Goal: Transaction & Acquisition: Obtain resource

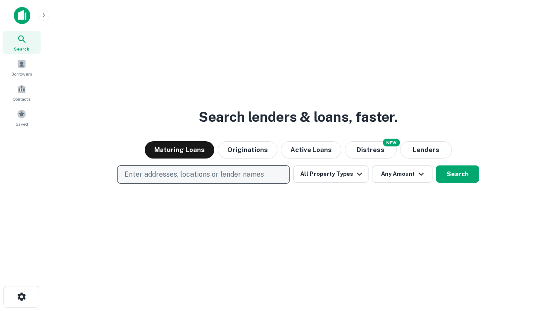
click at [203, 175] on p "Enter addresses, locations or lender names" at bounding box center [195, 174] width 140 height 10
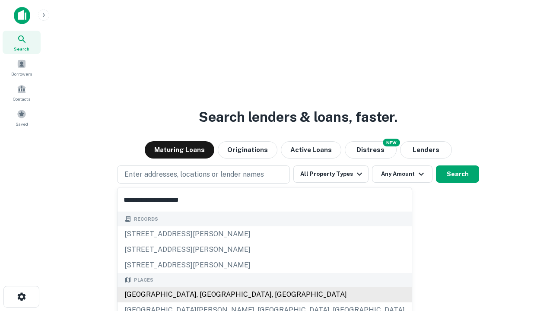
click at [207, 295] on div "Santa Monica, CA, USA" at bounding box center [265, 295] width 294 height 16
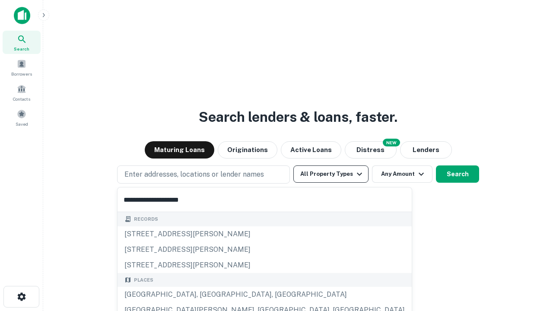
click at [331, 174] on button "All Property Types" at bounding box center [331, 174] width 75 height 17
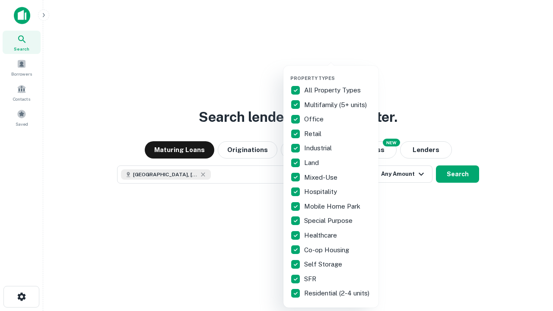
click at [338, 73] on button "button" at bounding box center [338, 73] width 95 height 0
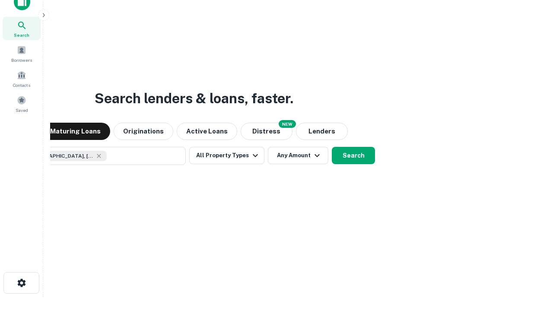
scroll to position [62, 245]
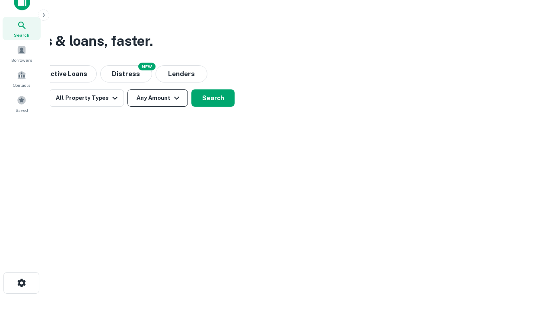
click at [158, 98] on button "Any Amount" at bounding box center [158, 97] width 61 height 17
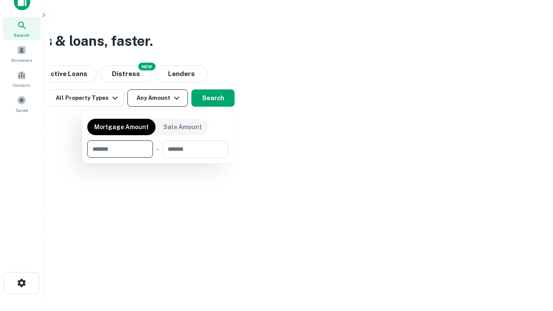
type input "*******"
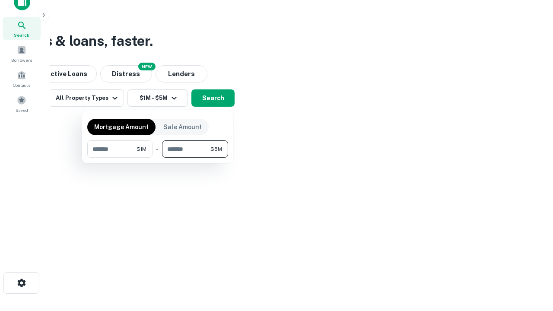
type input "*******"
click at [158, 158] on button "button" at bounding box center [157, 158] width 141 height 0
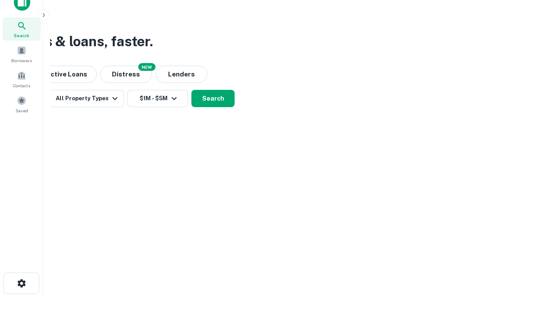
scroll to position [5, 160]
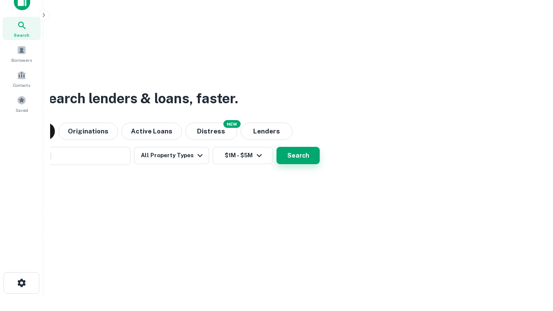
click at [277, 147] on button "Search" at bounding box center [298, 155] width 43 height 17
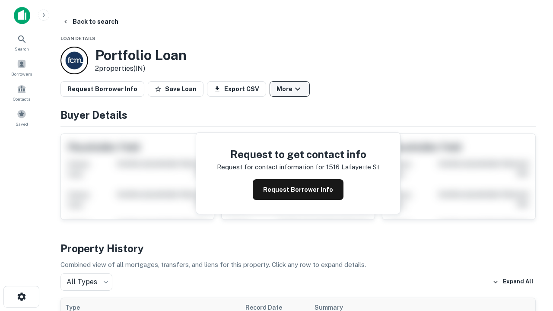
click at [290, 89] on button "More" at bounding box center [290, 89] width 40 height 16
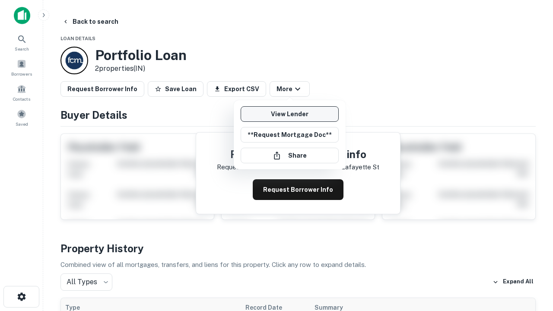
click at [290, 114] on link "View Lender" at bounding box center [290, 114] width 98 height 16
